Goal: Information Seeking & Learning: Learn about a topic

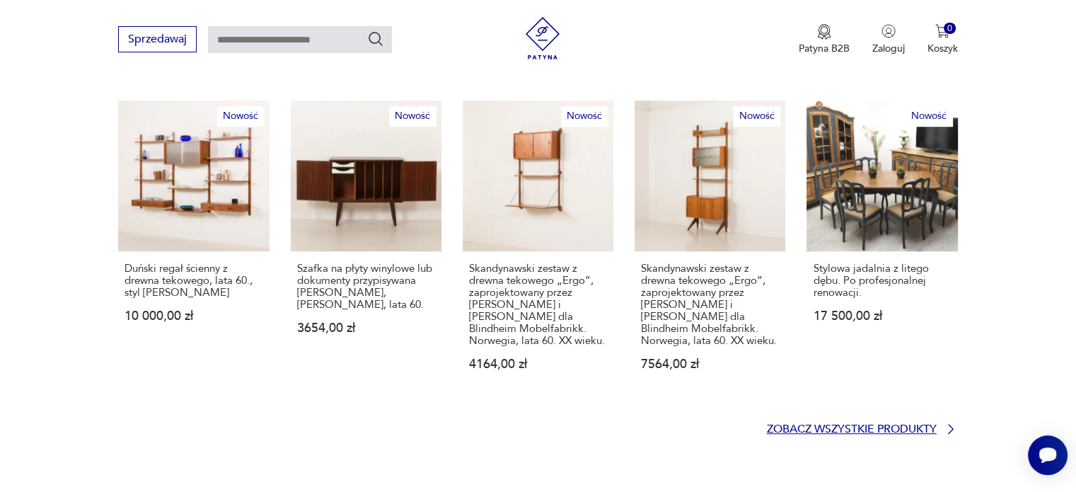
click at [819, 425] on p "Zobacz wszystkie produkty" at bounding box center [852, 429] width 170 height 9
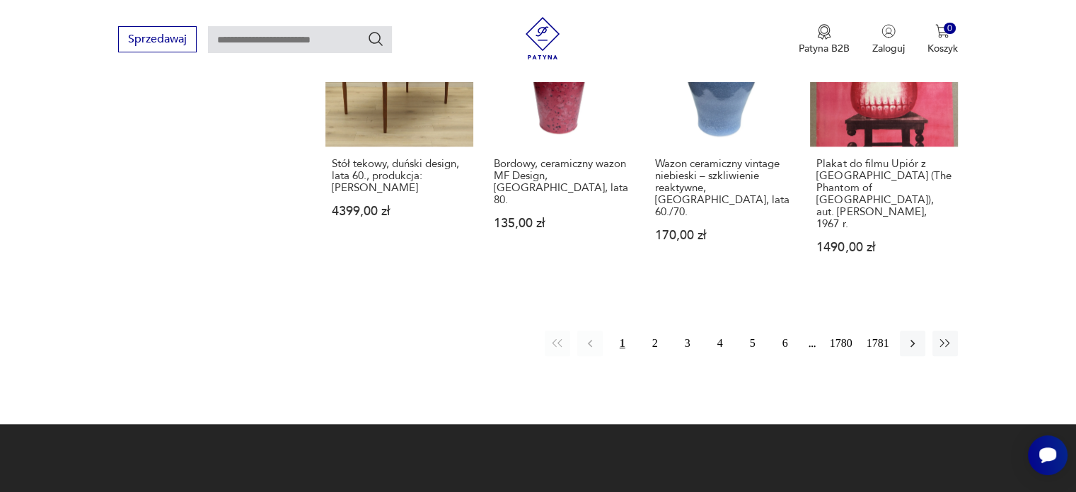
scroll to position [1407, 0]
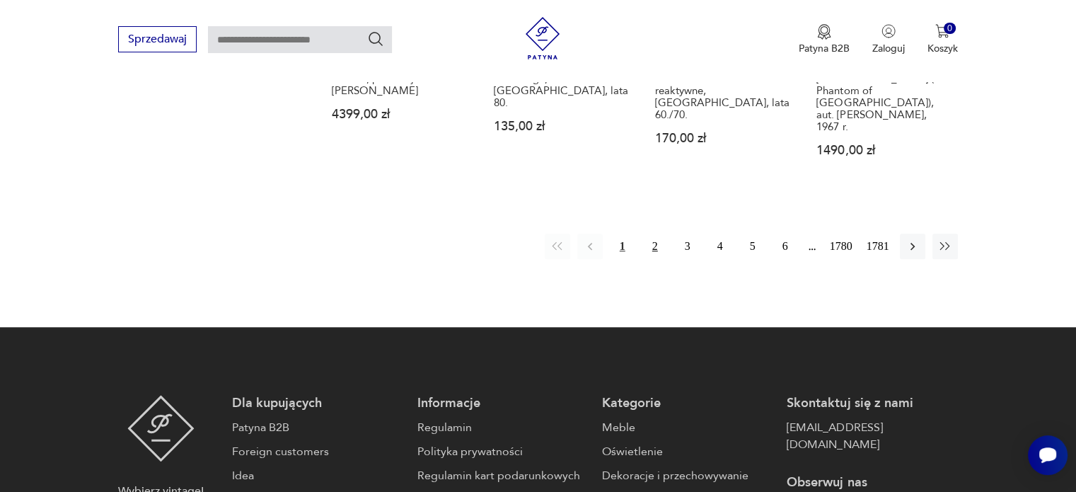
click at [651, 234] on button "2" at bounding box center [655, 246] width 25 height 25
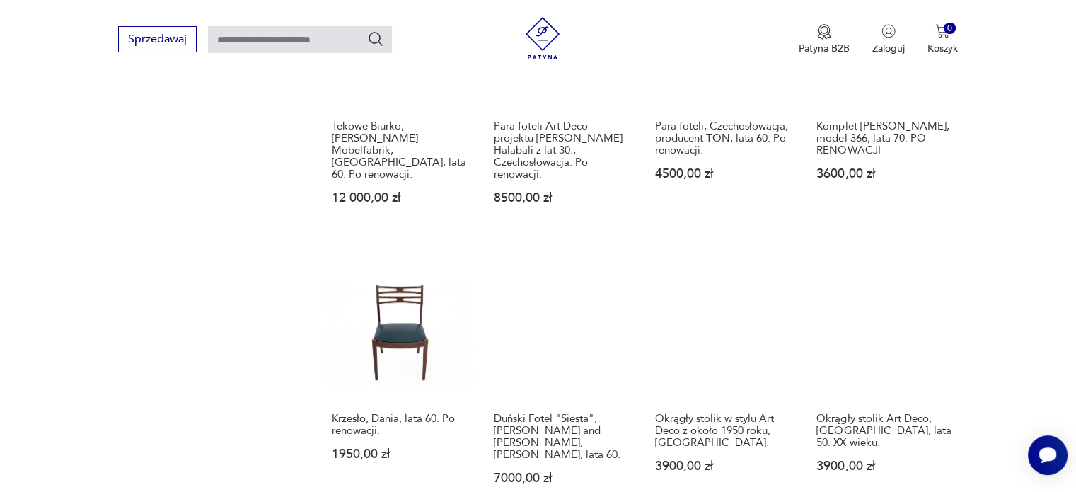
scroll to position [1102, 0]
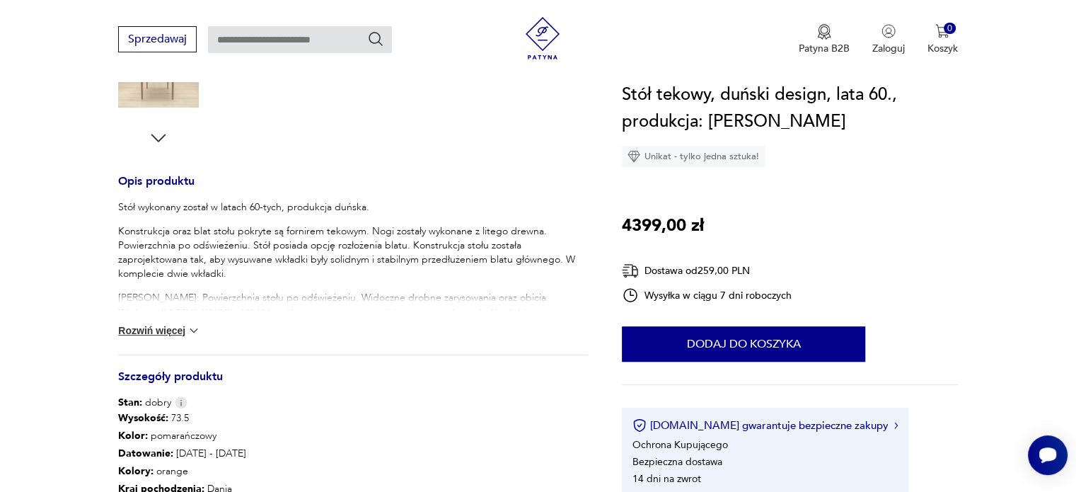
scroll to position [849, 0]
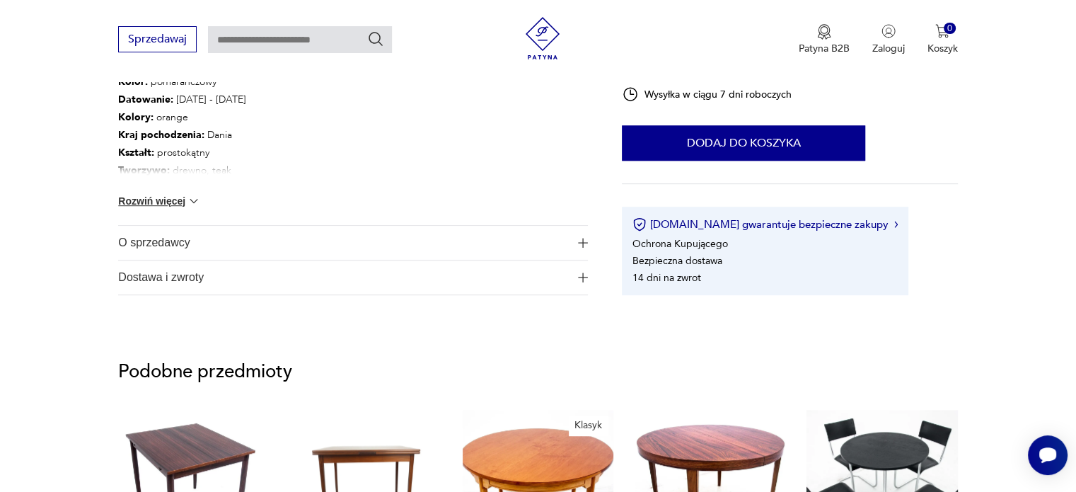
click at [164, 237] on span "O sprzedawcy" at bounding box center [343, 243] width 450 height 34
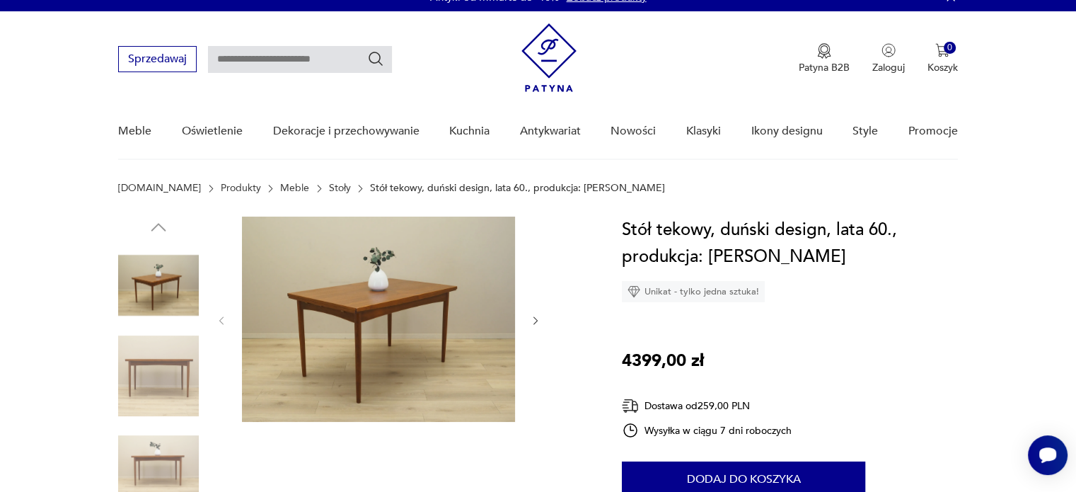
scroll to position [0, 0]
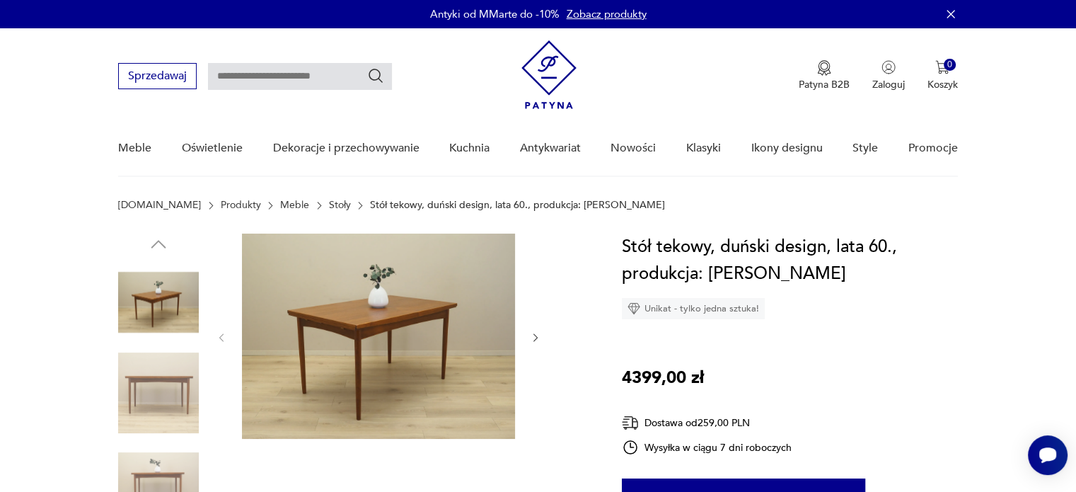
click at [303, 309] on img at bounding box center [378, 336] width 273 height 205
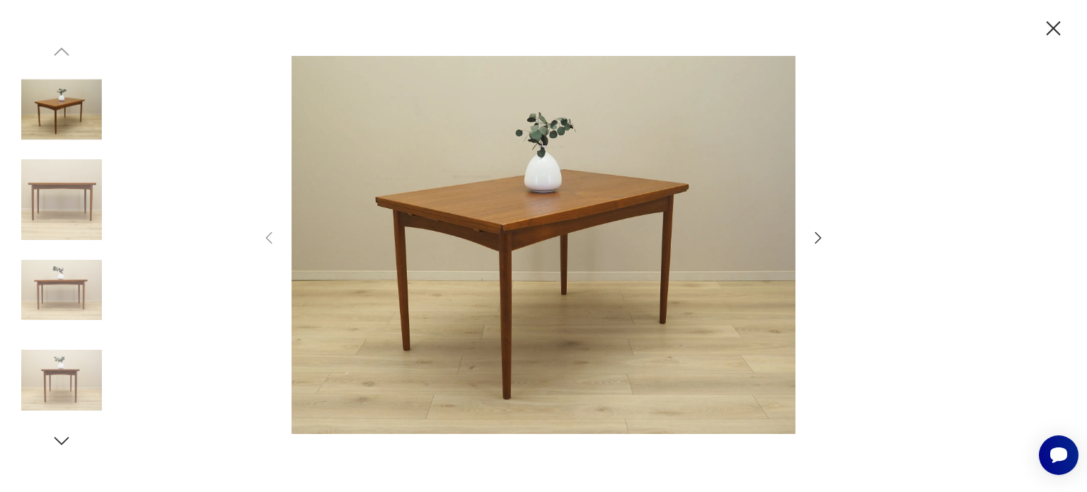
click at [822, 239] on icon "button" at bounding box center [817, 237] width 17 height 17
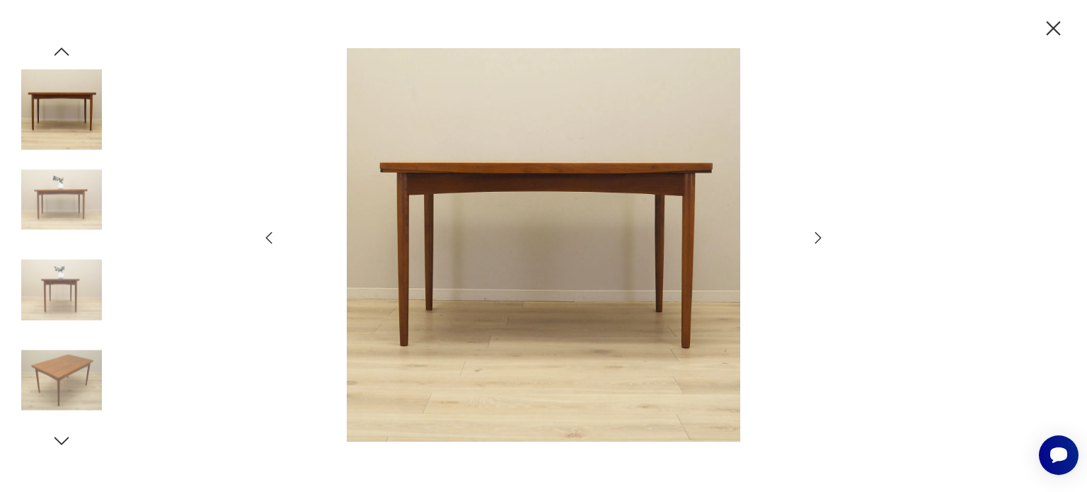
click at [823, 246] on div at bounding box center [543, 246] width 566 height 396
click at [817, 233] on icon "button" at bounding box center [818, 236] width 6 height 11
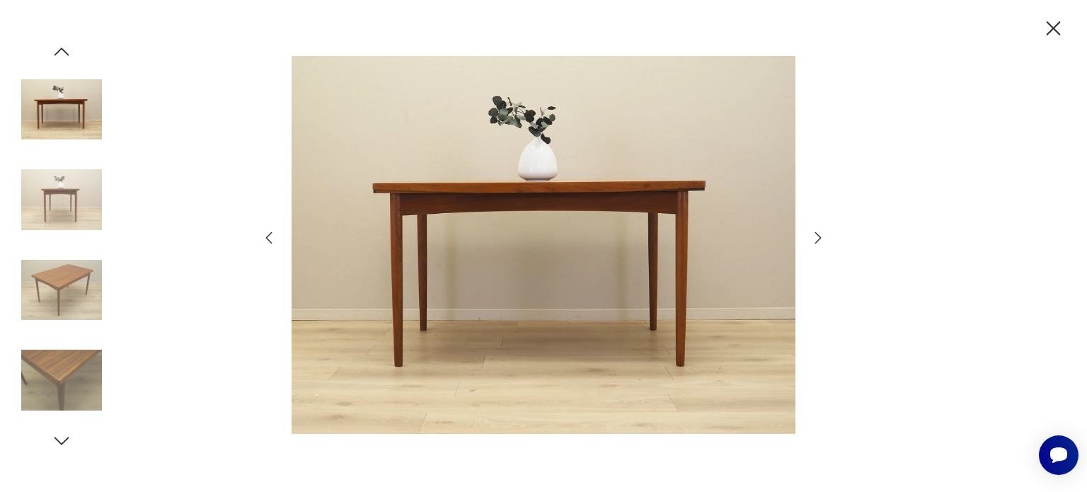
click at [817, 233] on icon "button" at bounding box center [818, 236] width 6 height 11
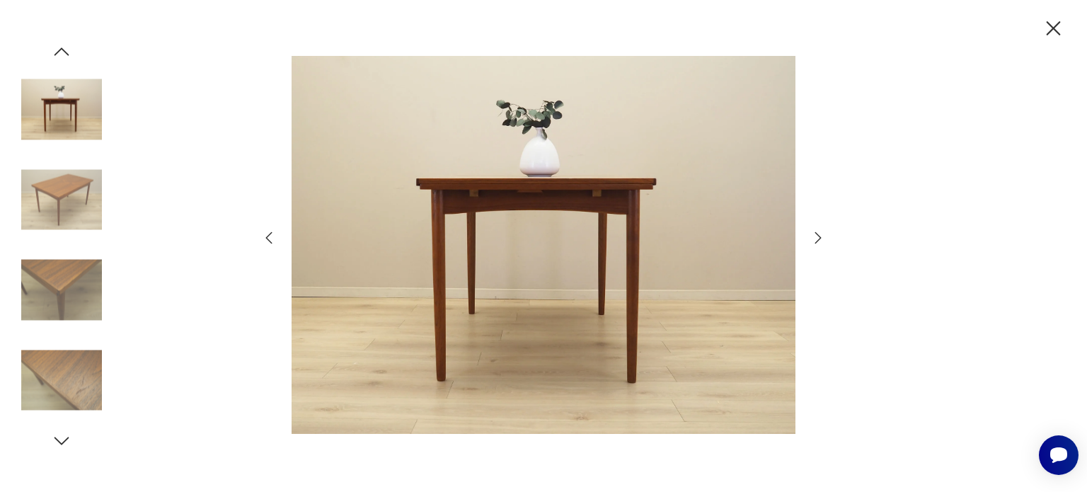
click at [817, 233] on icon "button" at bounding box center [818, 236] width 6 height 11
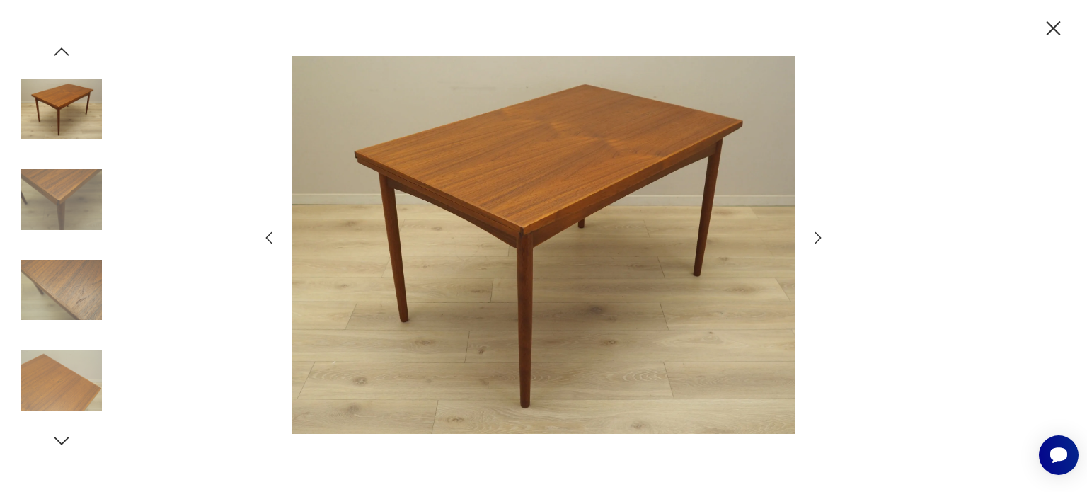
click at [817, 233] on icon "button" at bounding box center [818, 236] width 6 height 11
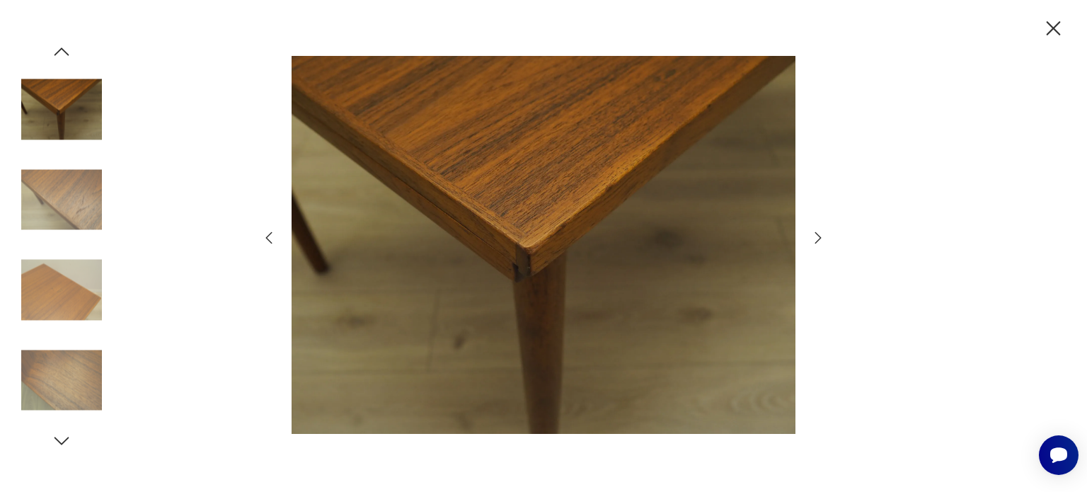
click at [817, 233] on icon "button" at bounding box center [818, 236] width 6 height 11
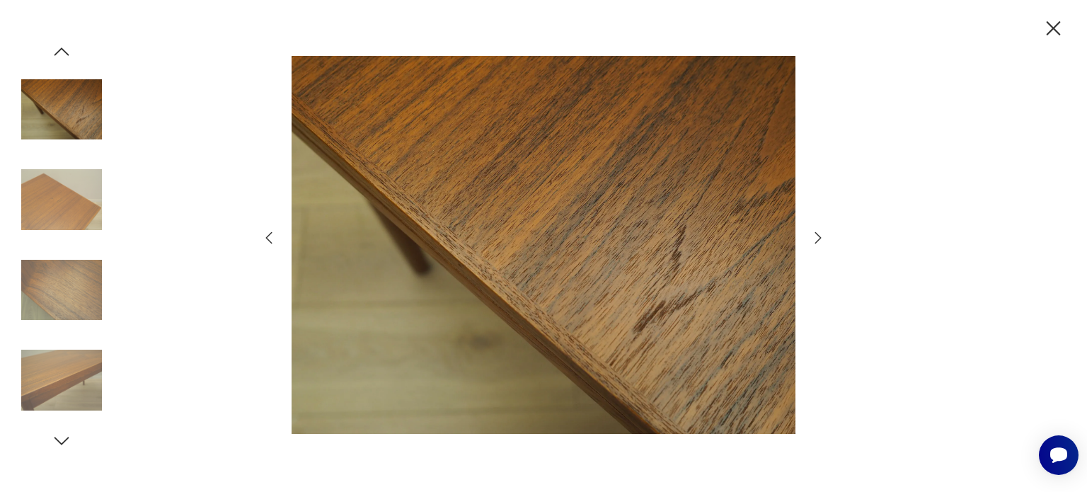
click at [817, 233] on icon "button" at bounding box center [818, 236] width 6 height 11
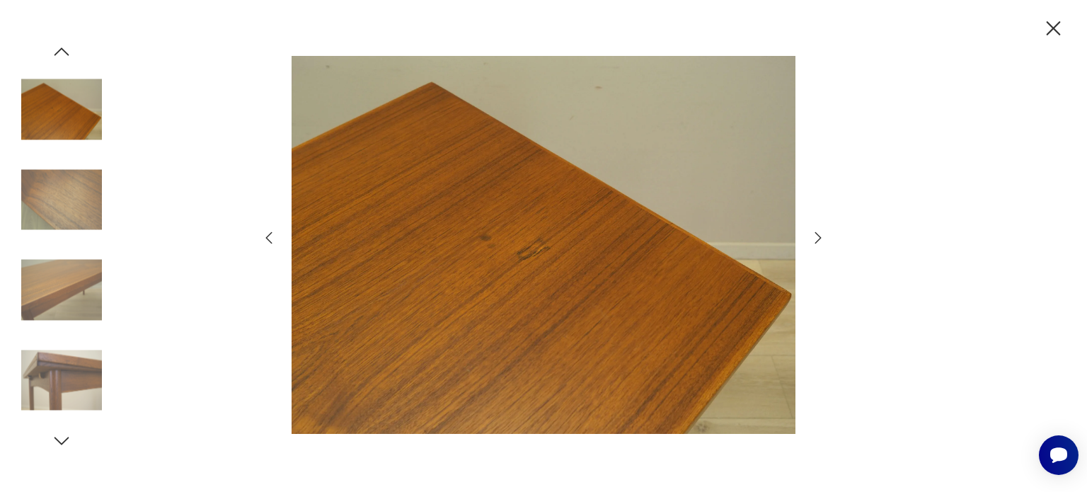
click at [817, 233] on icon "button" at bounding box center [818, 236] width 6 height 11
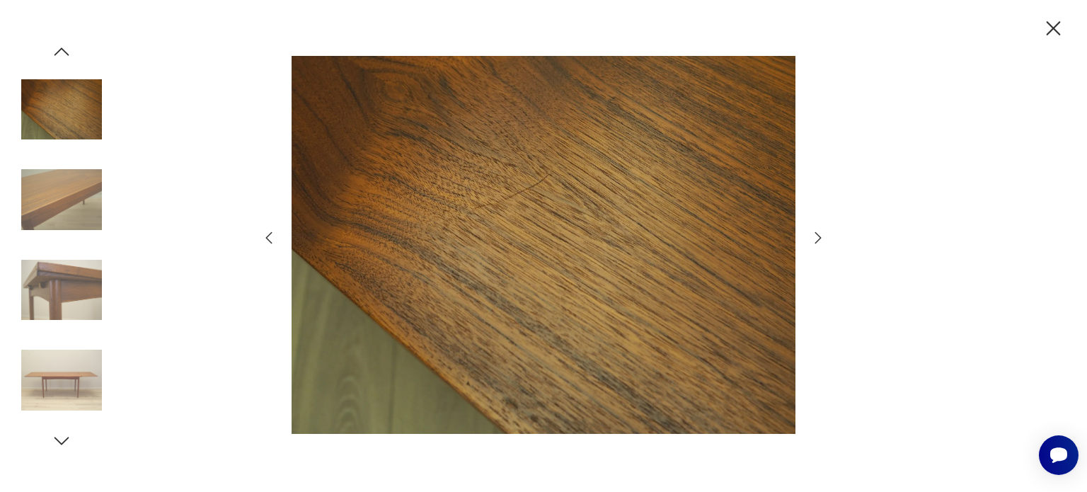
click at [817, 233] on icon "button" at bounding box center [818, 236] width 6 height 11
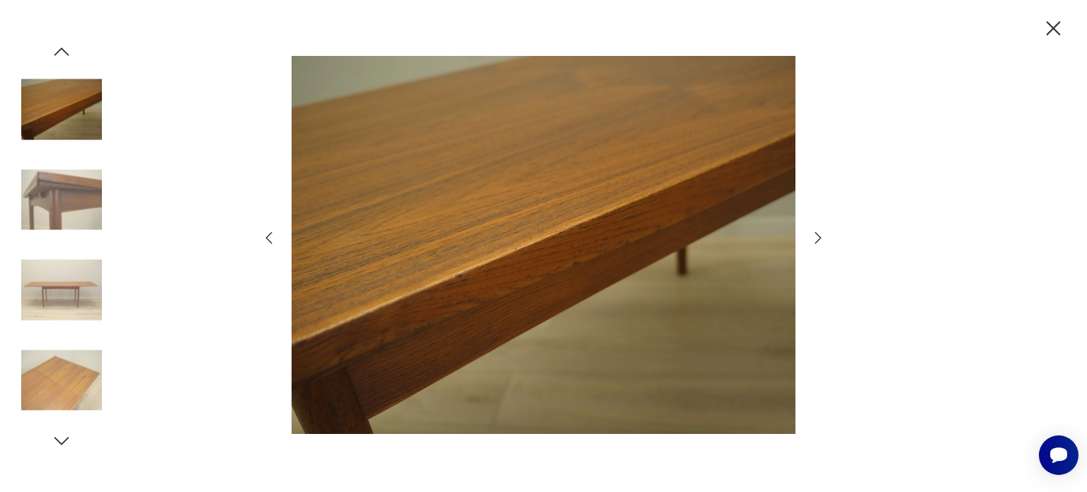
click at [817, 233] on icon "button" at bounding box center [818, 236] width 6 height 11
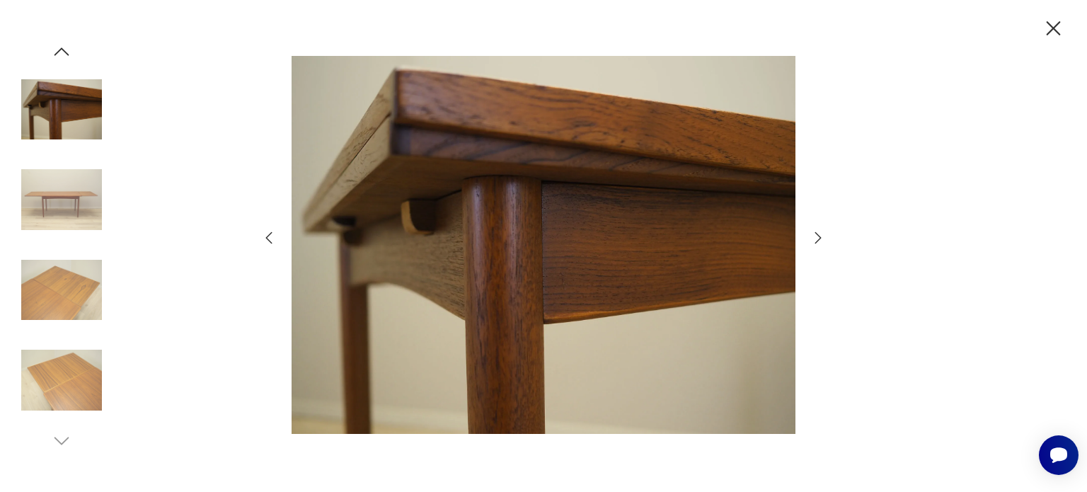
click at [817, 233] on icon "button" at bounding box center [818, 236] width 6 height 11
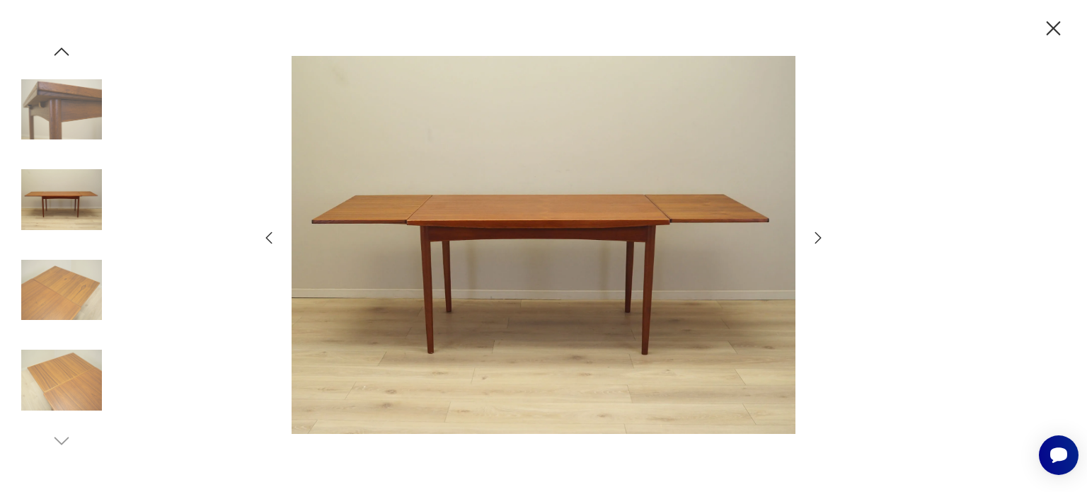
click at [817, 233] on icon "button" at bounding box center [818, 236] width 6 height 11
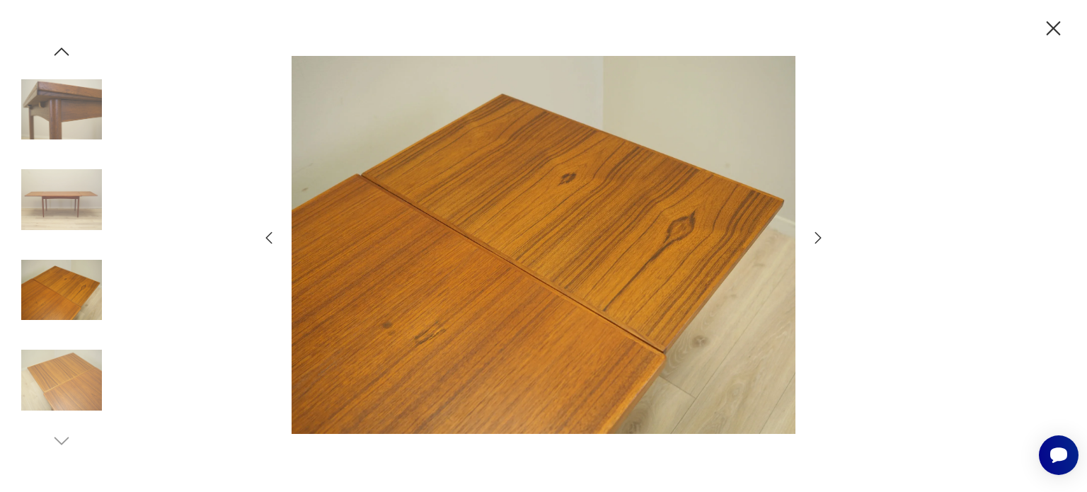
click at [817, 233] on icon "button" at bounding box center [818, 236] width 6 height 11
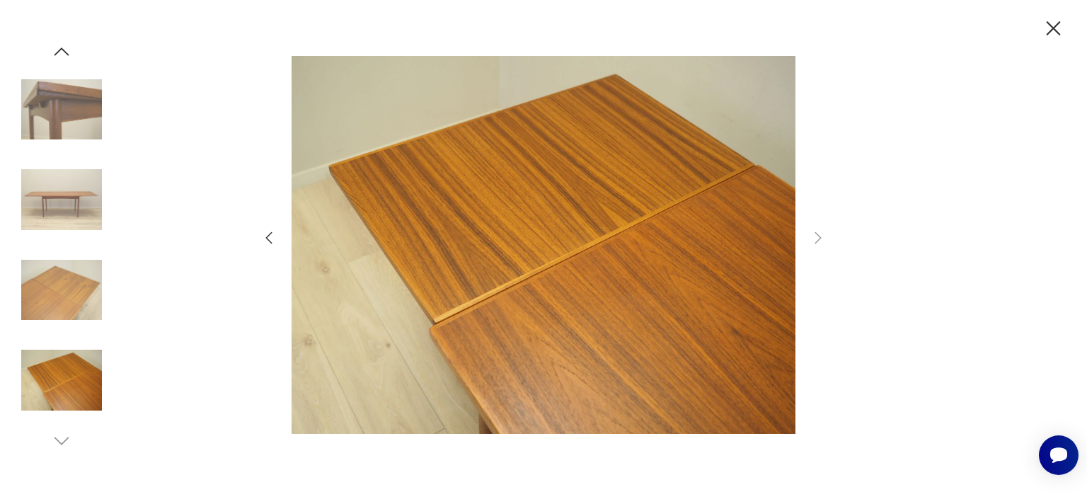
click at [1050, 31] on icon "button" at bounding box center [1054, 28] width 14 height 14
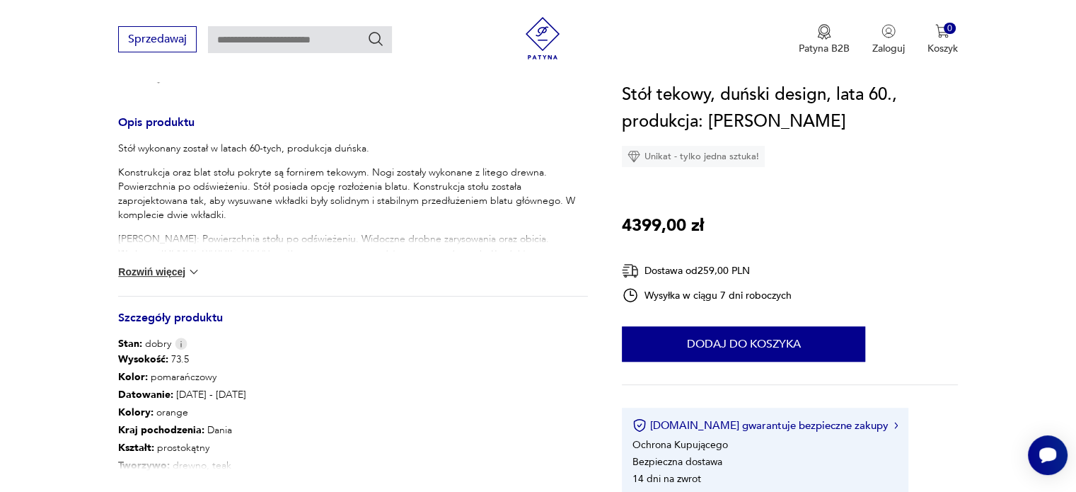
scroll to position [637, 0]
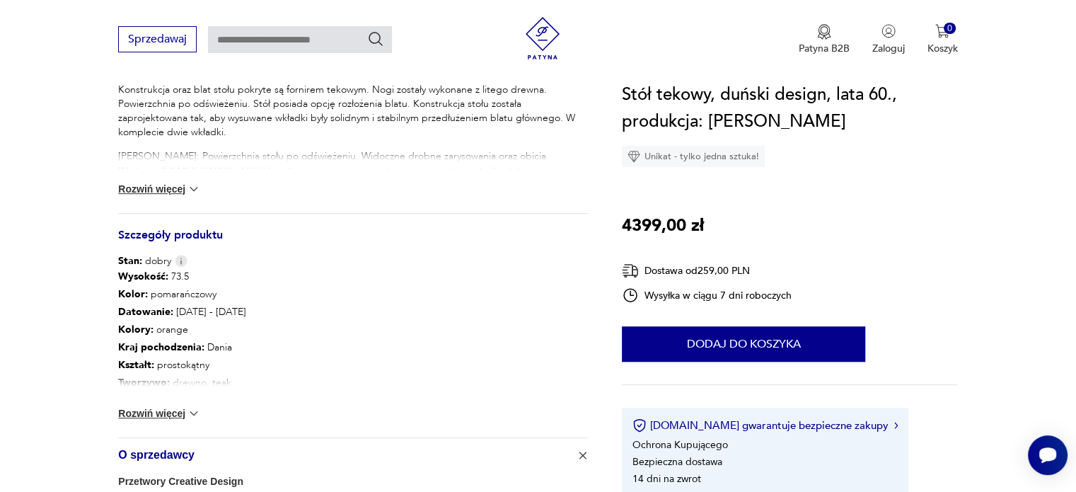
click at [188, 408] on img at bounding box center [194, 413] width 14 height 14
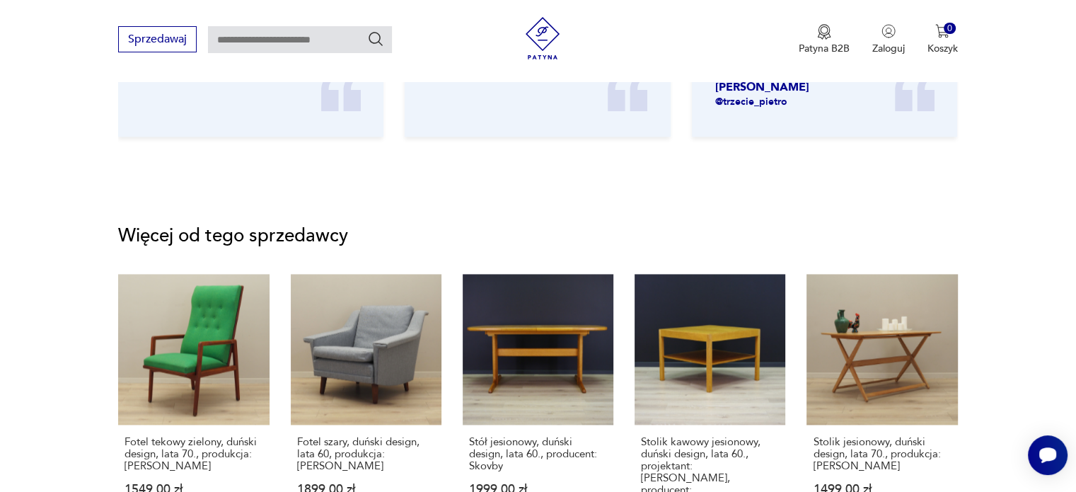
scroll to position [2052, 0]
